Goal: Transaction & Acquisition: Purchase product/service

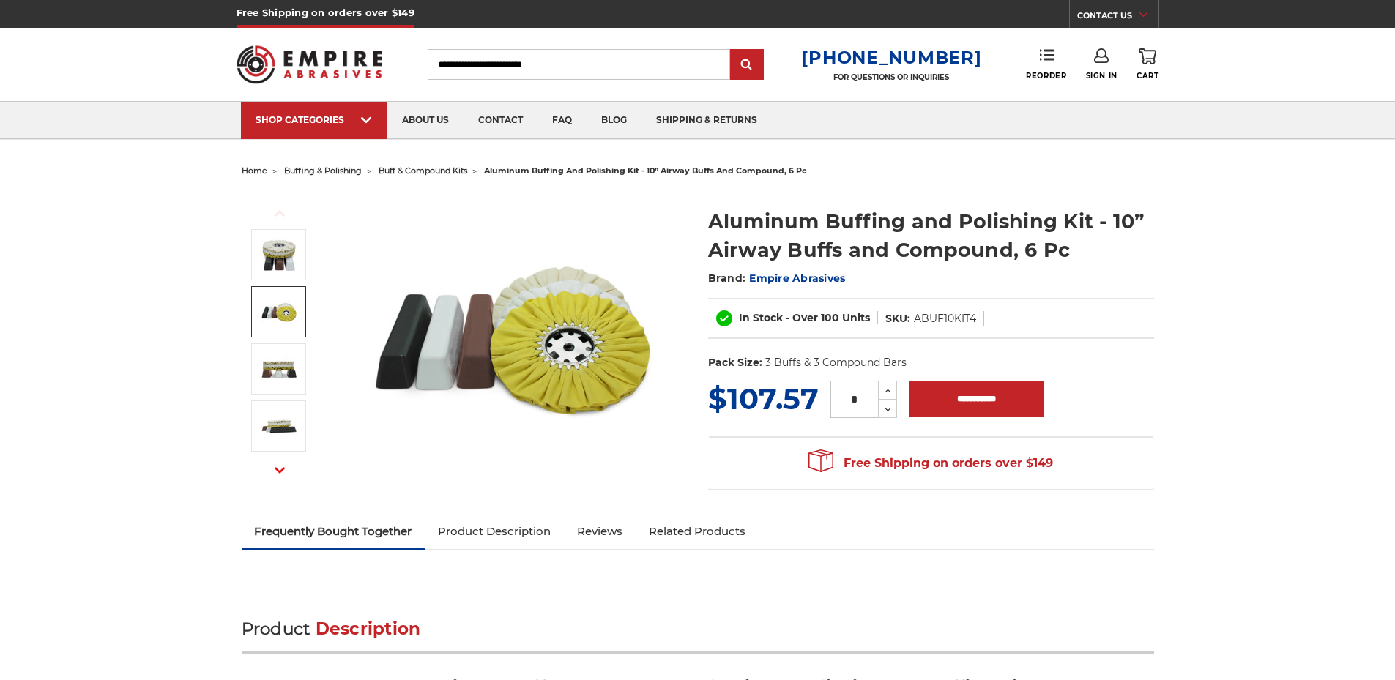
click at [290, 311] on img at bounding box center [279, 312] width 37 height 37
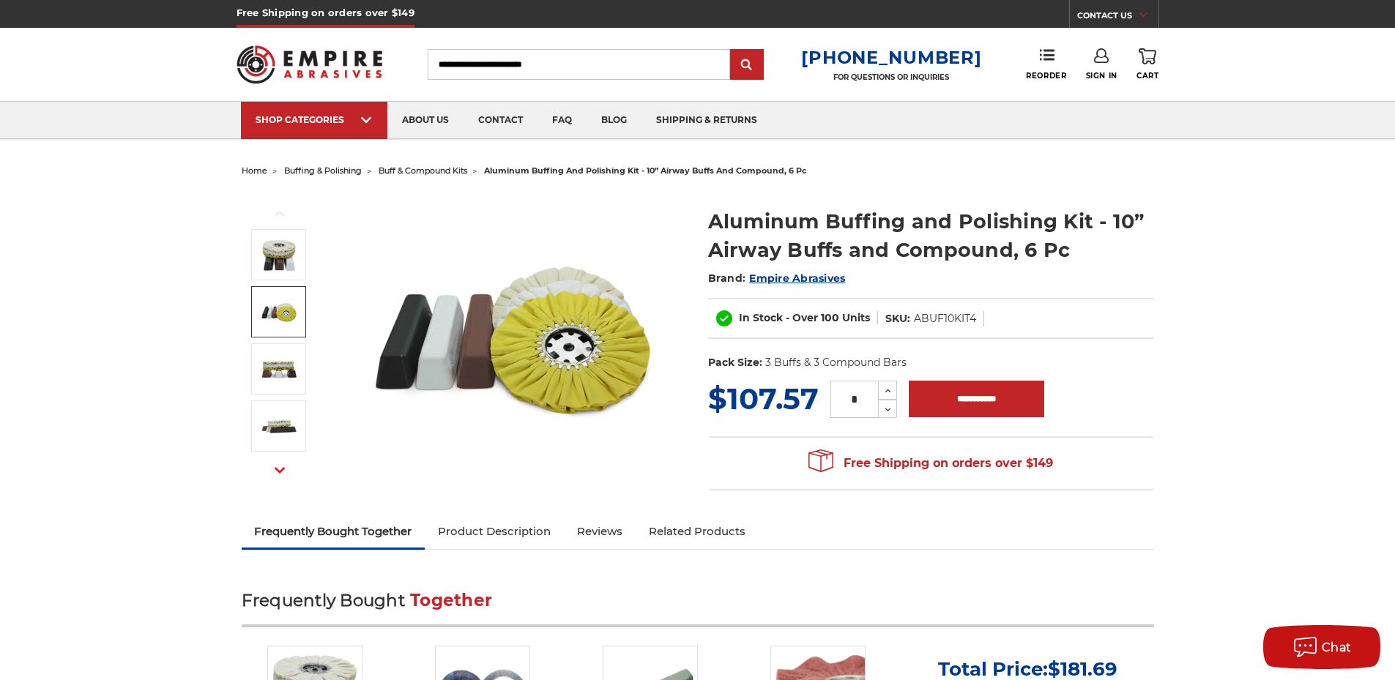
click at [567, 347] on img at bounding box center [513, 338] width 293 height 293
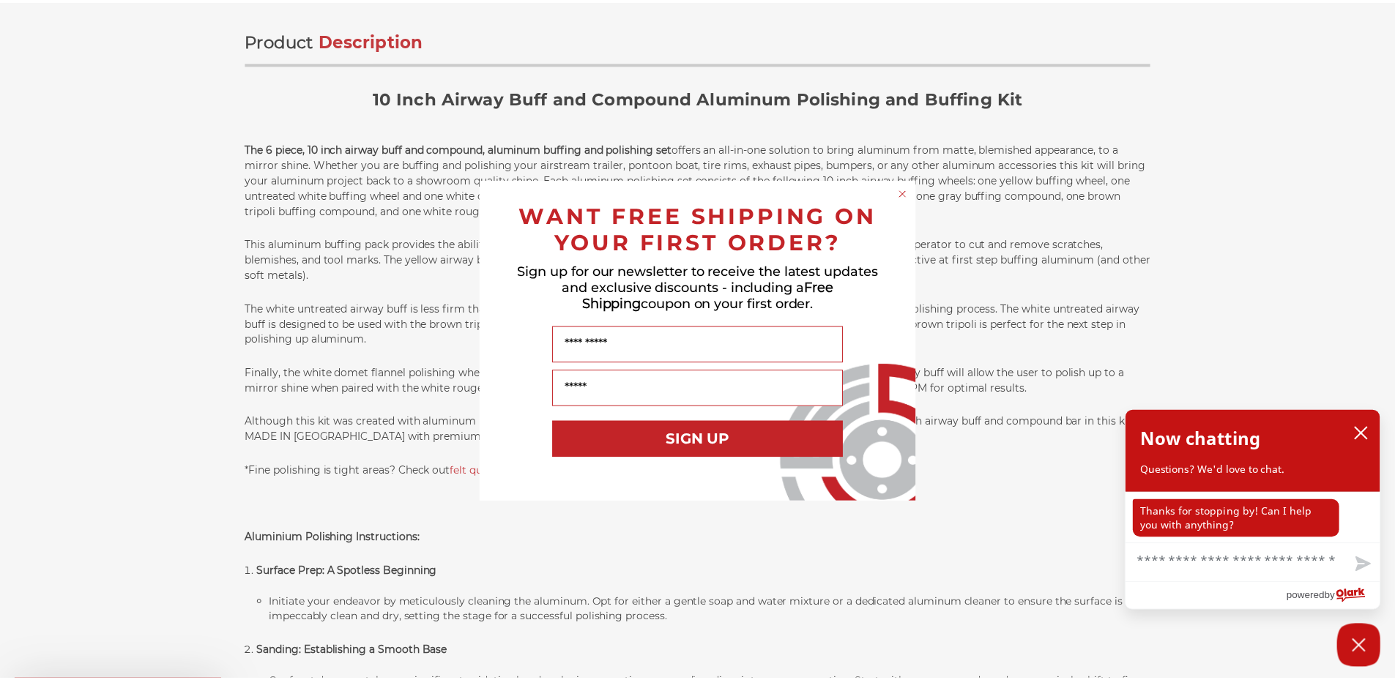
scroll to position [879, 0]
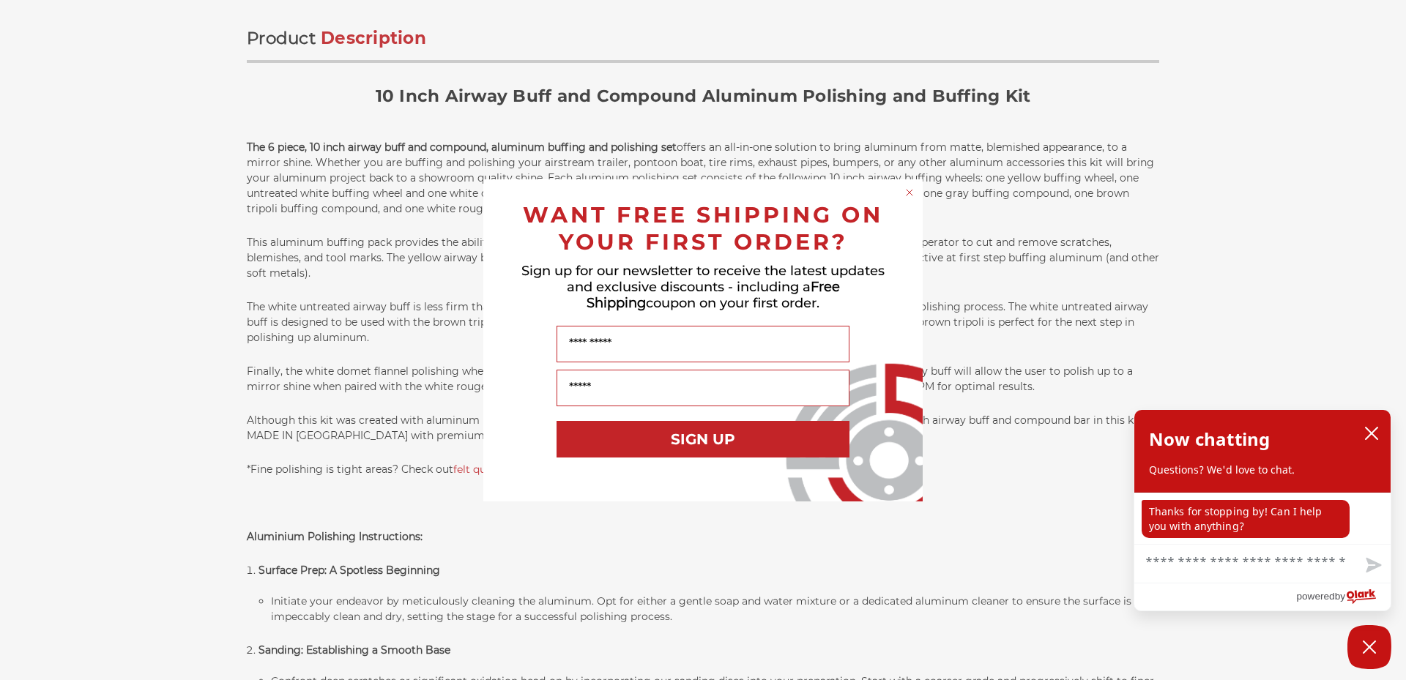
click at [911, 193] on circle "Close dialog" at bounding box center [910, 192] width 14 height 14
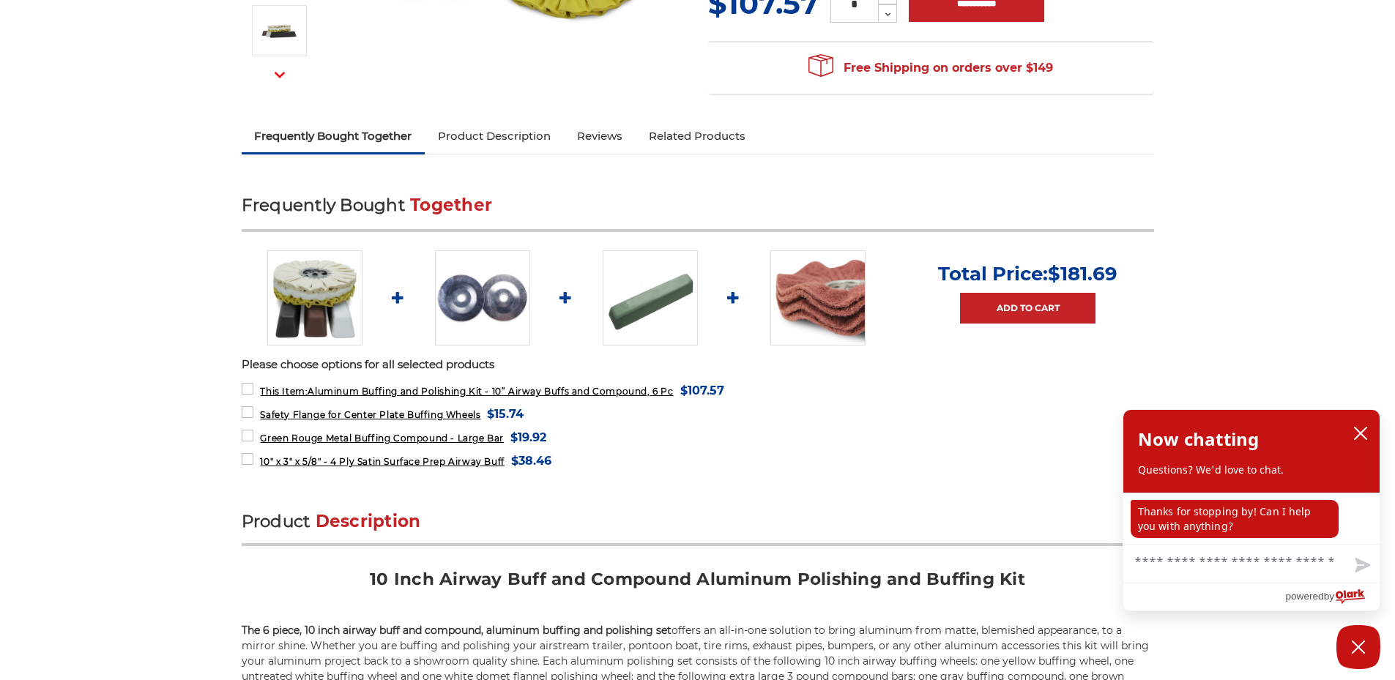
scroll to position [366, 0]
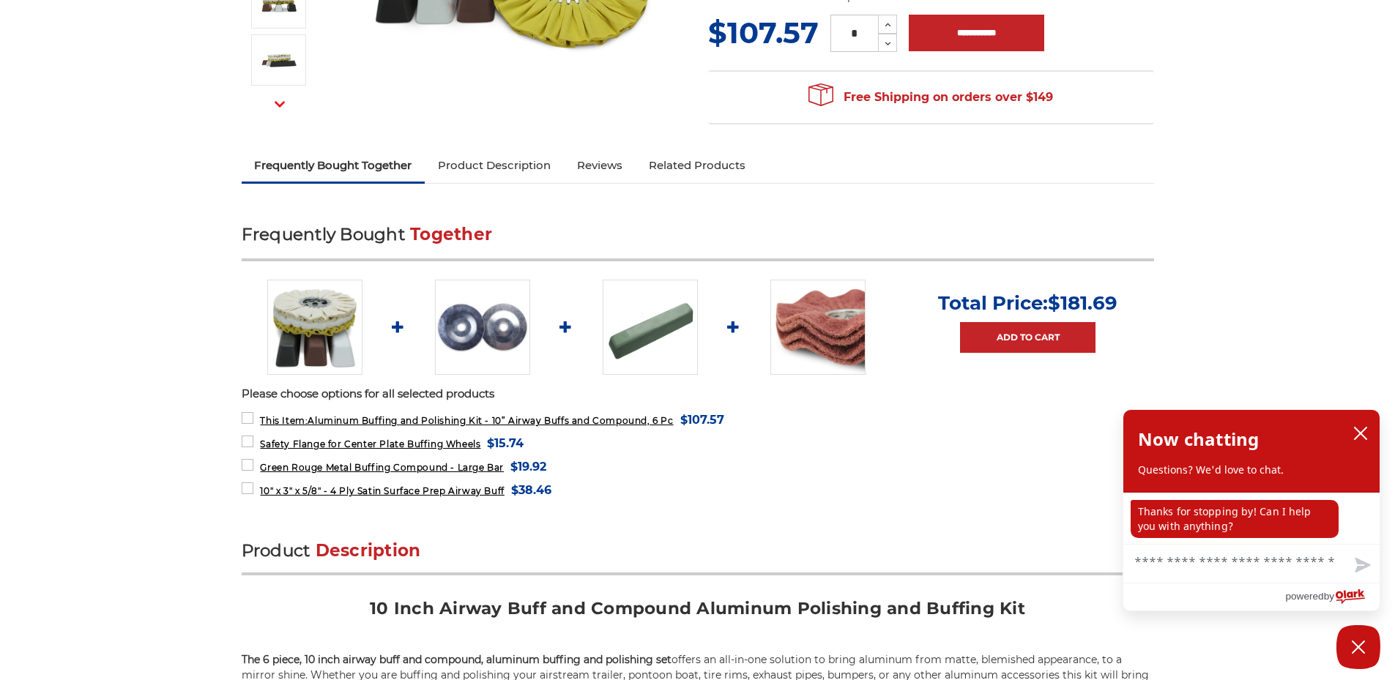
click at [636, 328] on img at bounding box center [650, 327] width 95 height 95
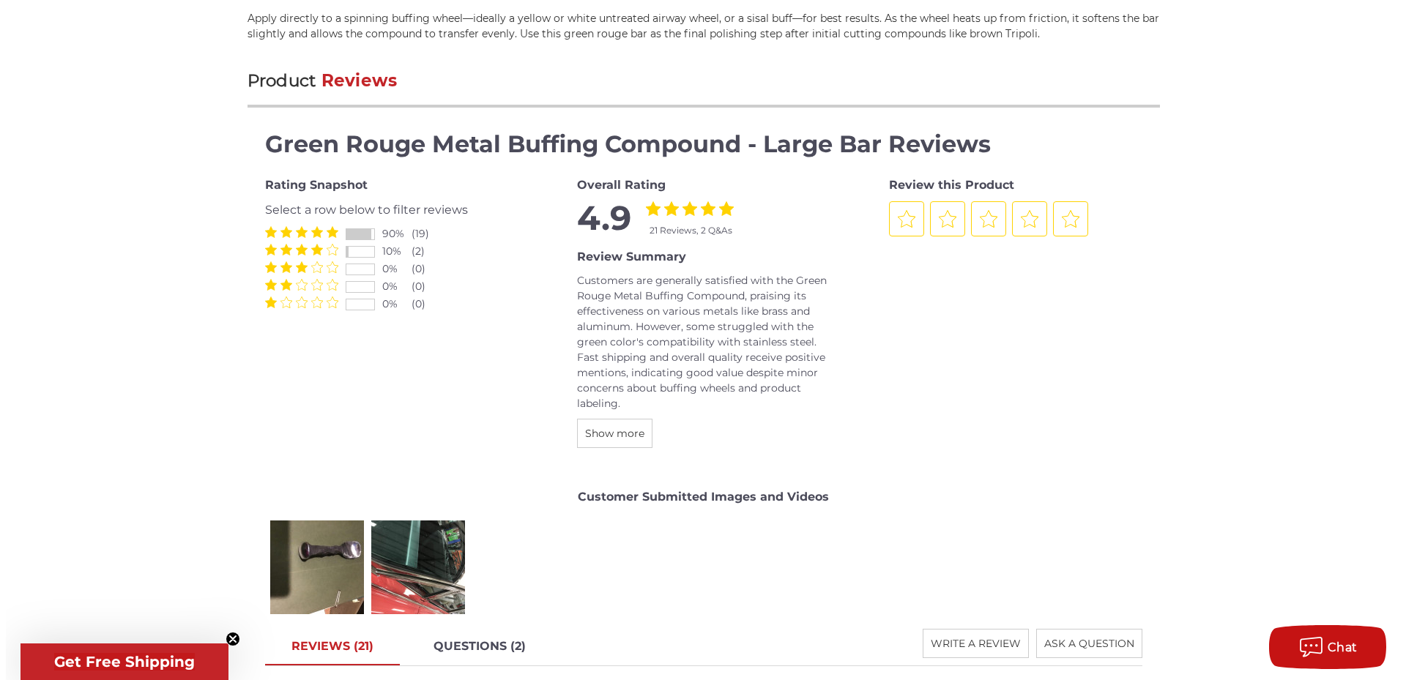
scroll to position [2050, 0]
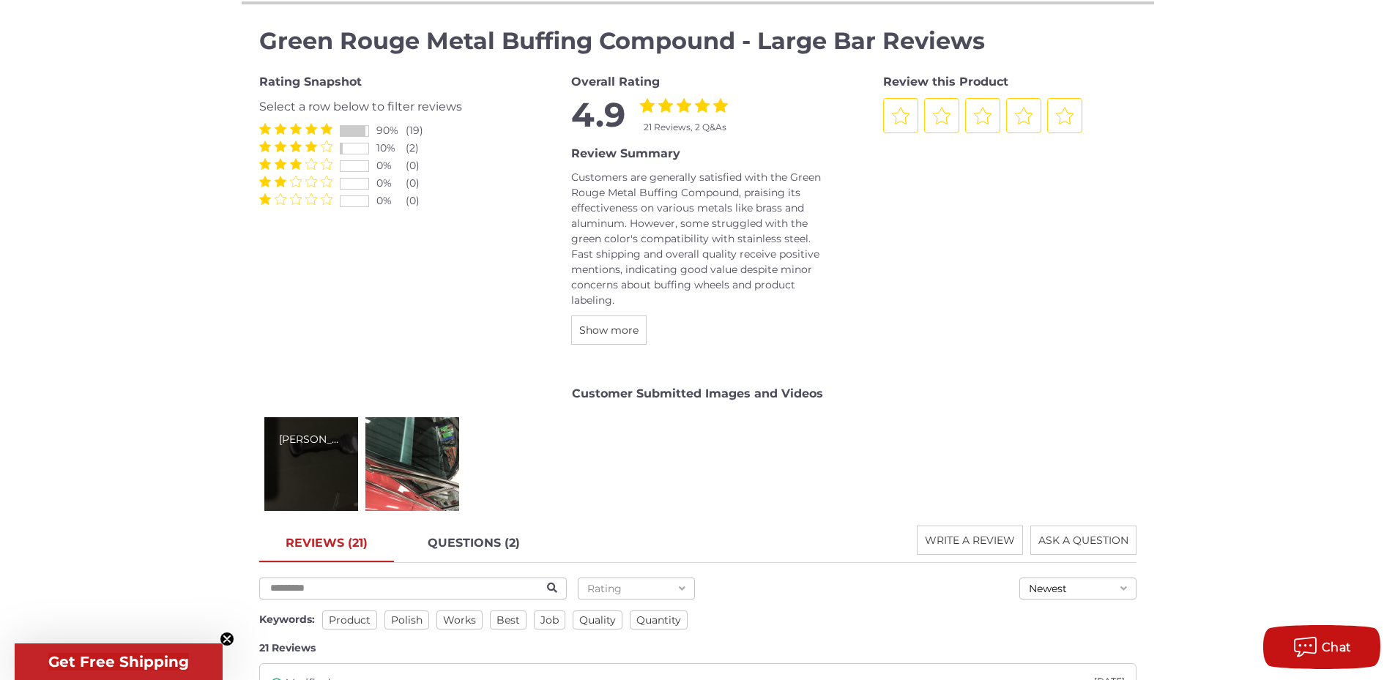
click at [313, 465] on div "Richard C." at bounding box center [311, 464] width 94 height 94
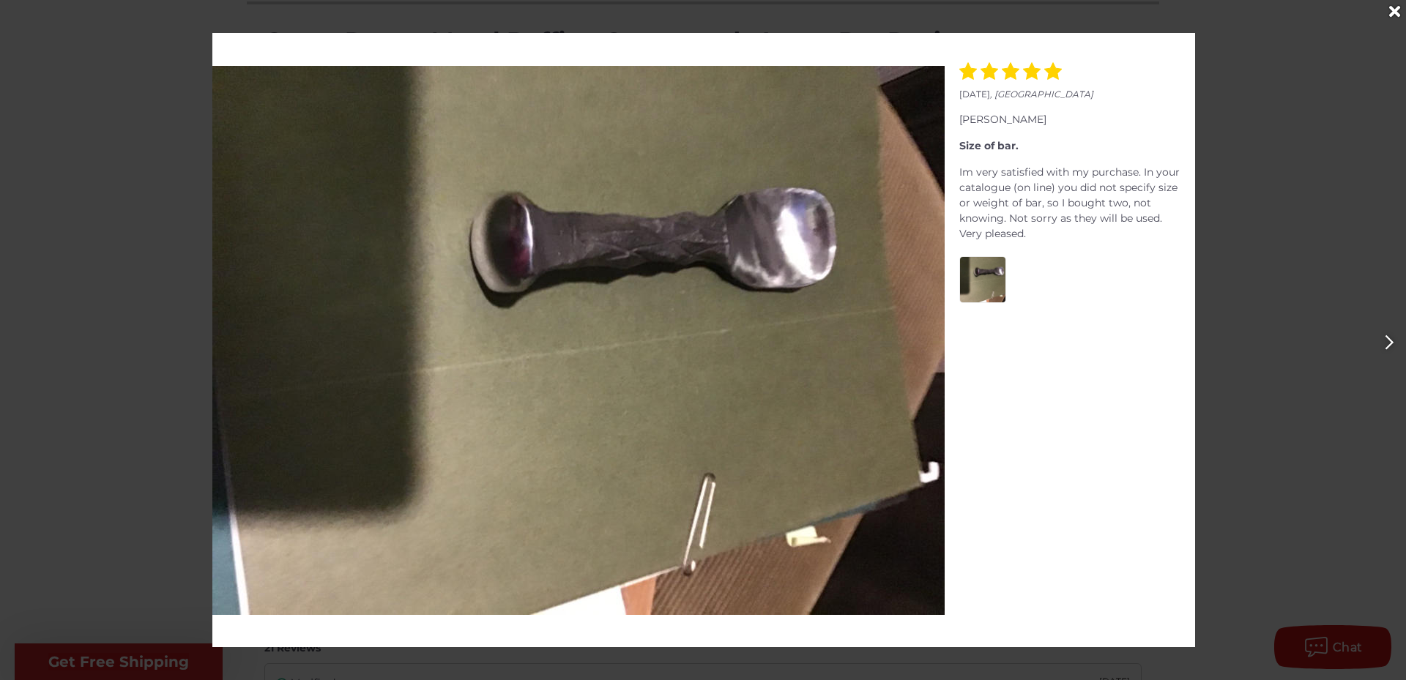
click at [1390, 345] on icon "Next" at bounding box center [1389, 342] width 8 height 15
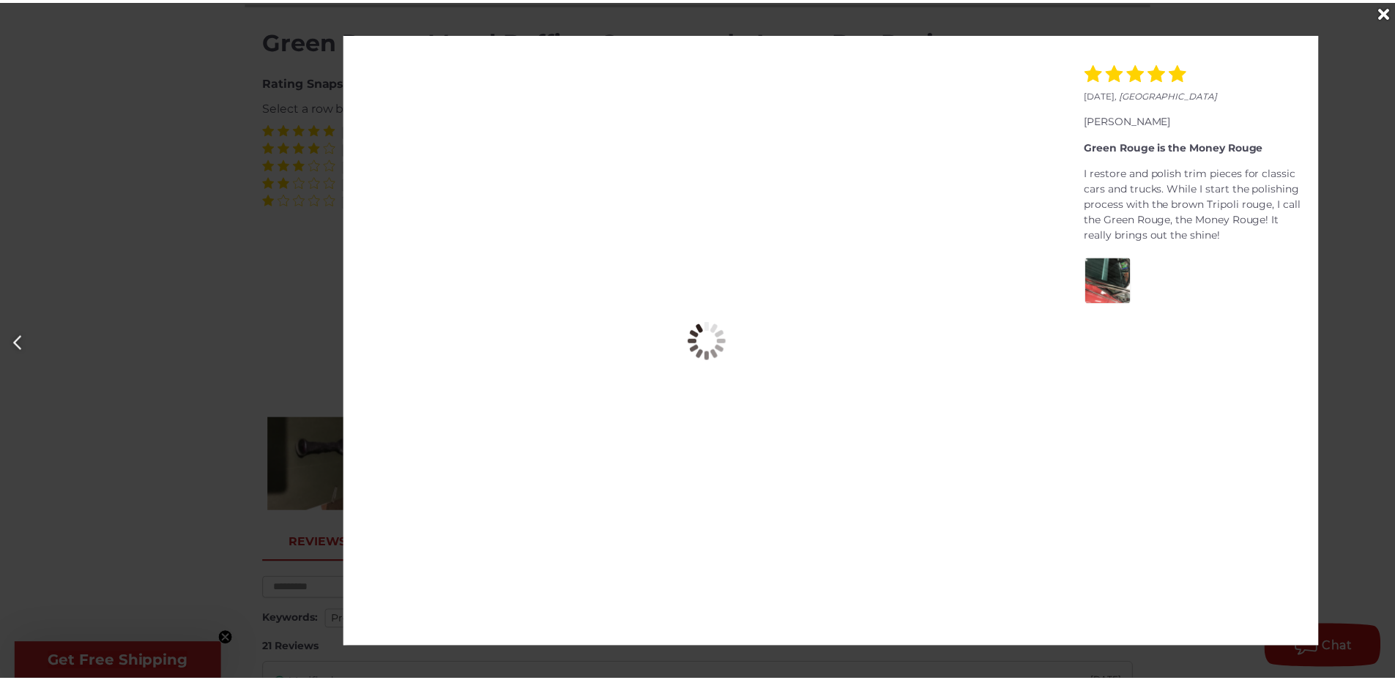
scroll to position [0, 1406]
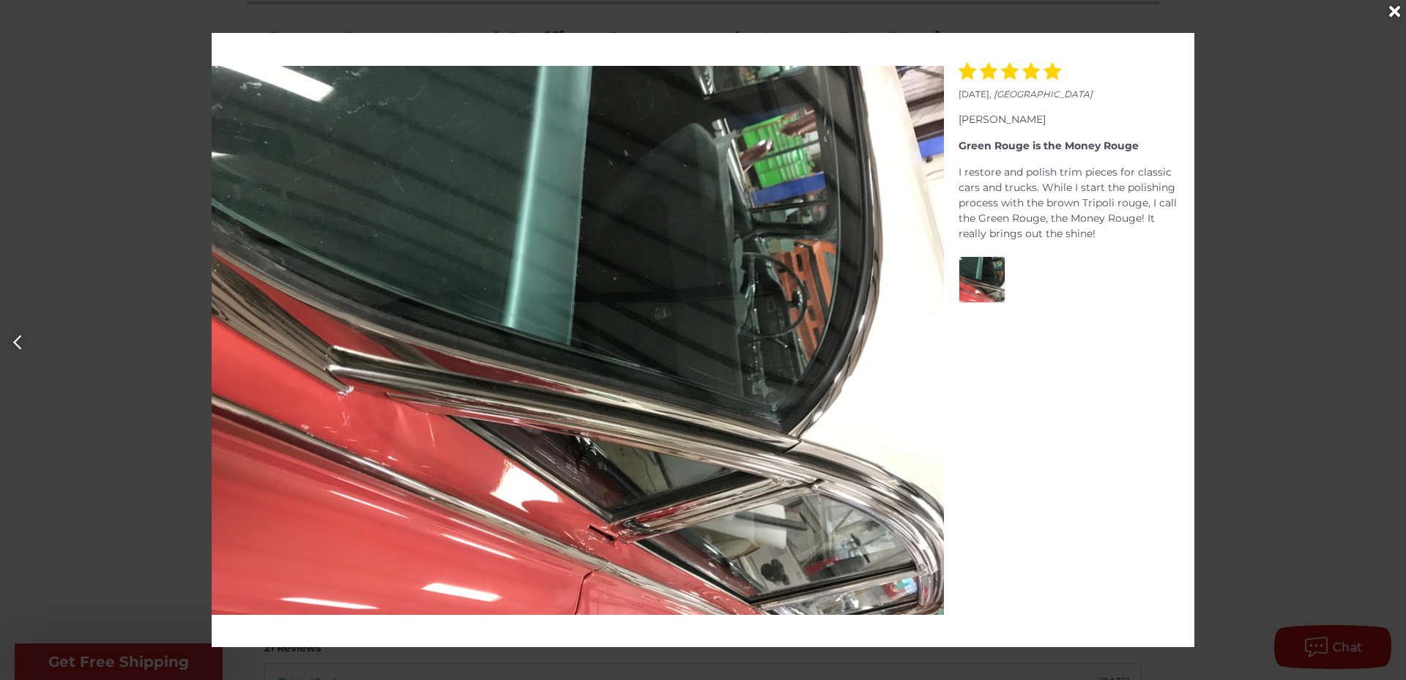
click at [1396, 10] on icon "Close" at bounding box center [1394, 12] width 11 height 16
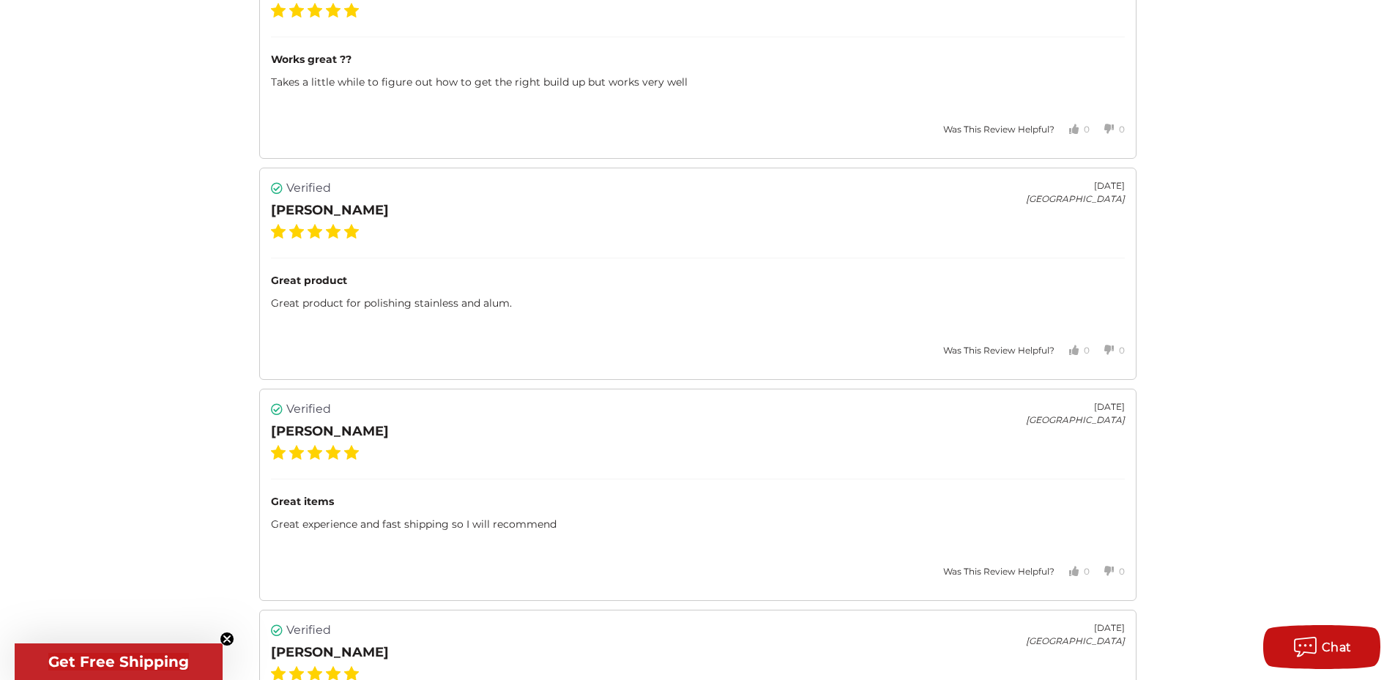
scroll to position [4247, 0]
